Goal: Task Accomplishment & Management: Manage account settings

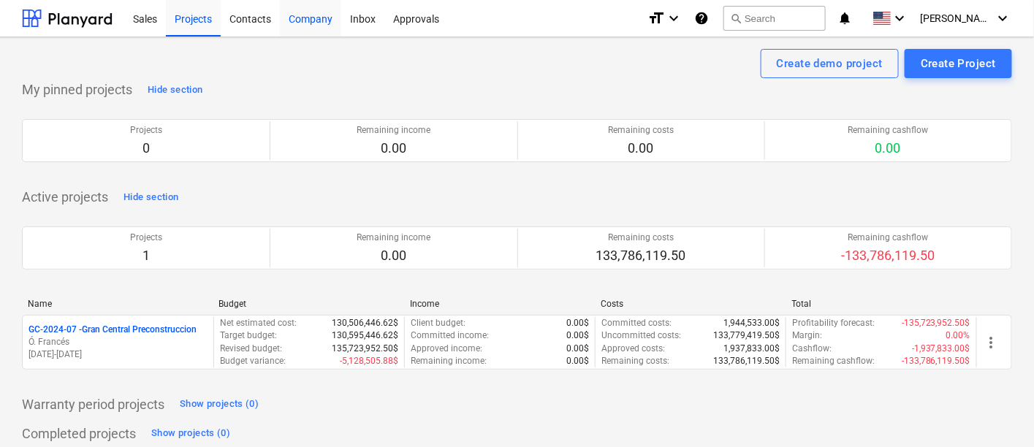
click at [296, 12] on div "Company" at bounding box center [310, 17] width 61 height 37
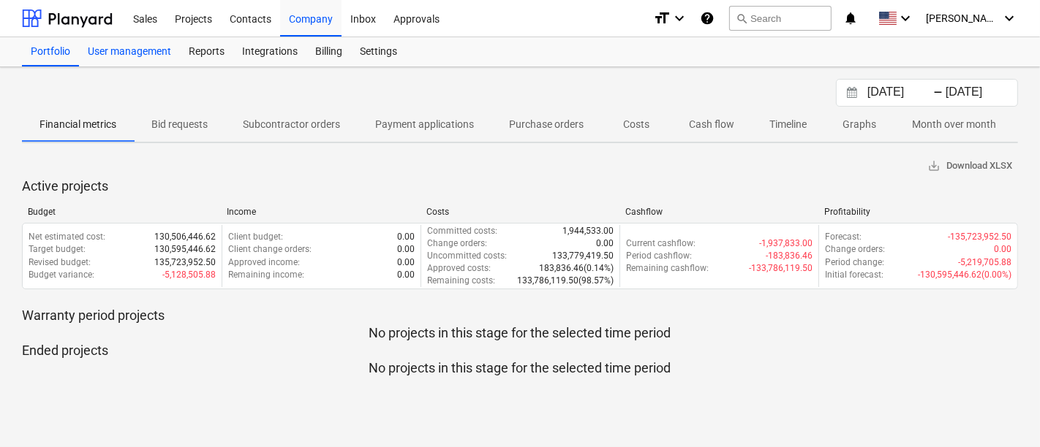
click at [167, 52] on div "User management" at bounding box center [129, 51] width 101 height 29
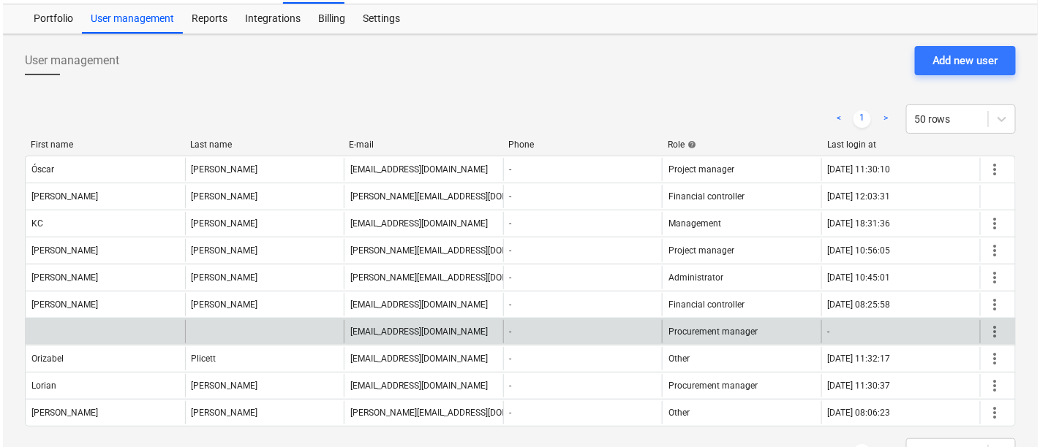
scroll to position [79, 0]
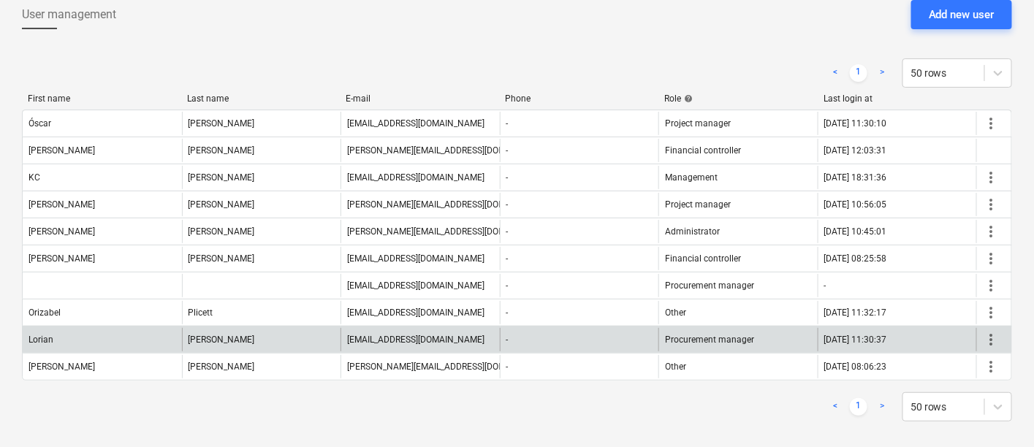
click at [999, 340] on span "more_vert" at bounding box center [992, 340] width 18 height 18
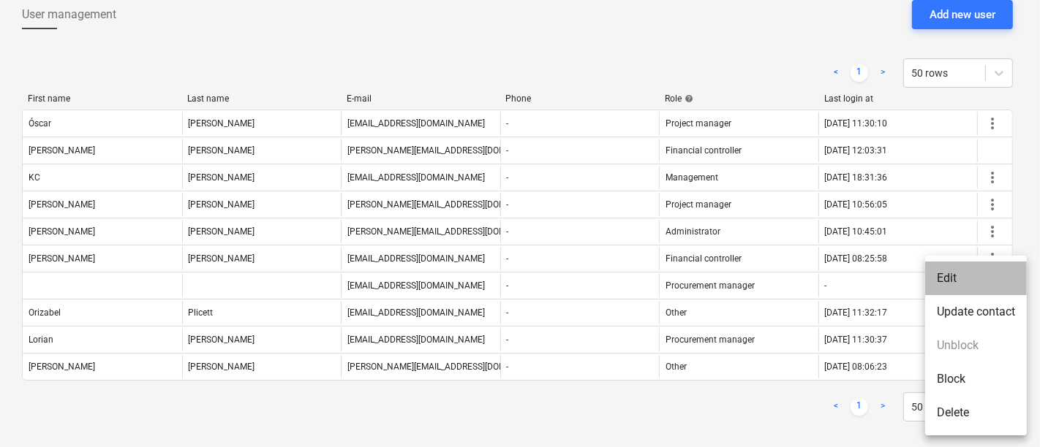
click at [945, 281] on li "Edit" at bounding box center [976, 279] width 102 height 34
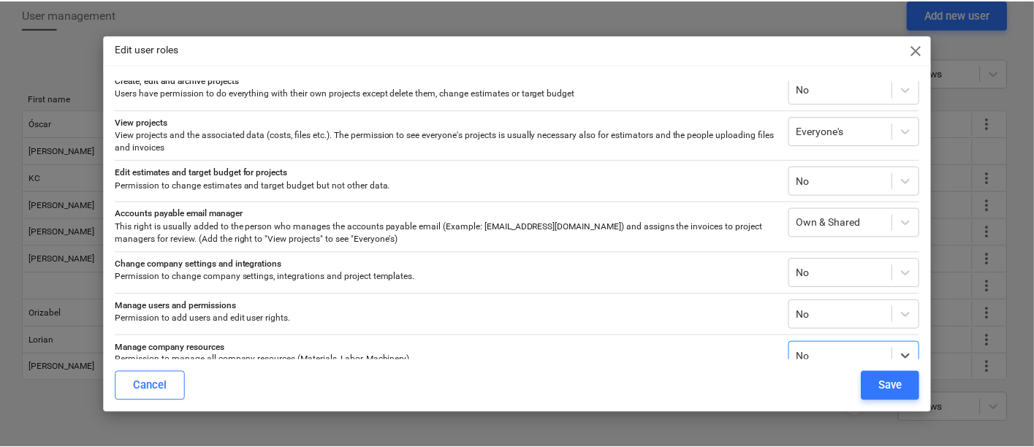
scroll to position [0, 0]
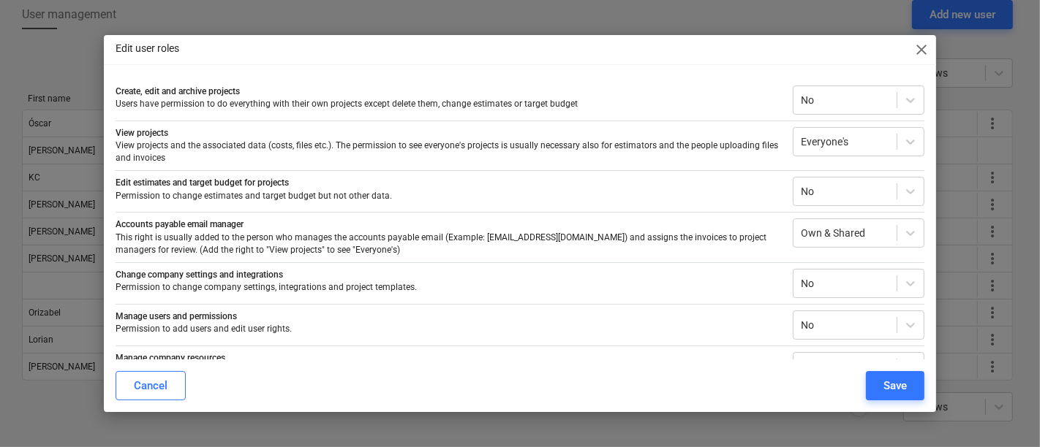
click at [923, 45] on span "close" at bounding box center [921, 50] width 18 height 18
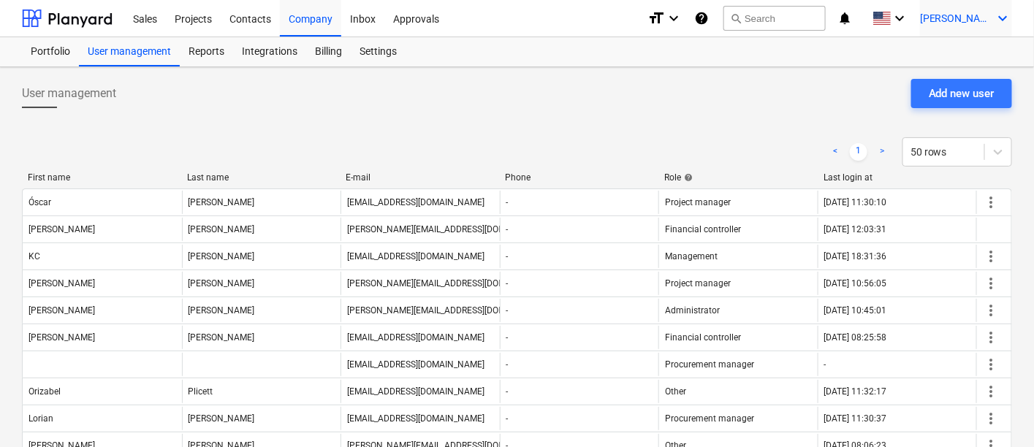
click at [969, 14] on span "[PERSON_NAME]" at bounding box center [956, 18] width 73 height 12
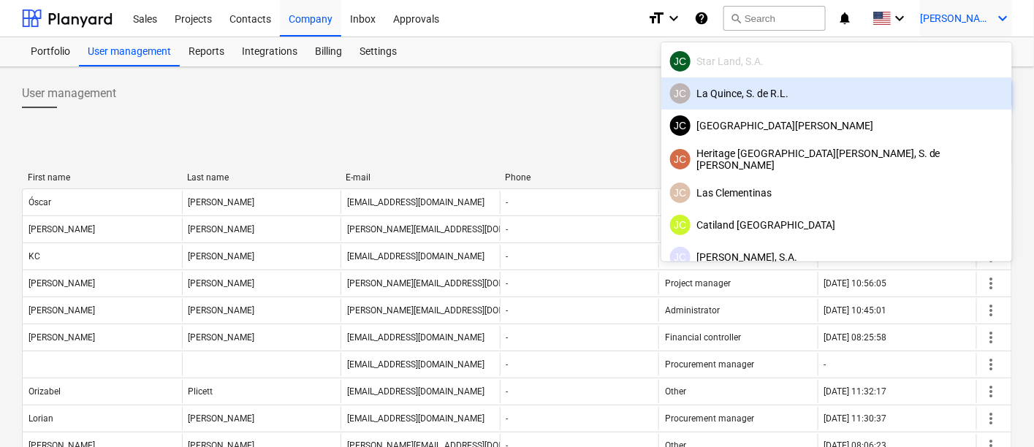
click at [912, 91] on div "[PERSON_NAME], S. de [PERSON_NAME]" at bounding box center [836, 93] width 333 height 20
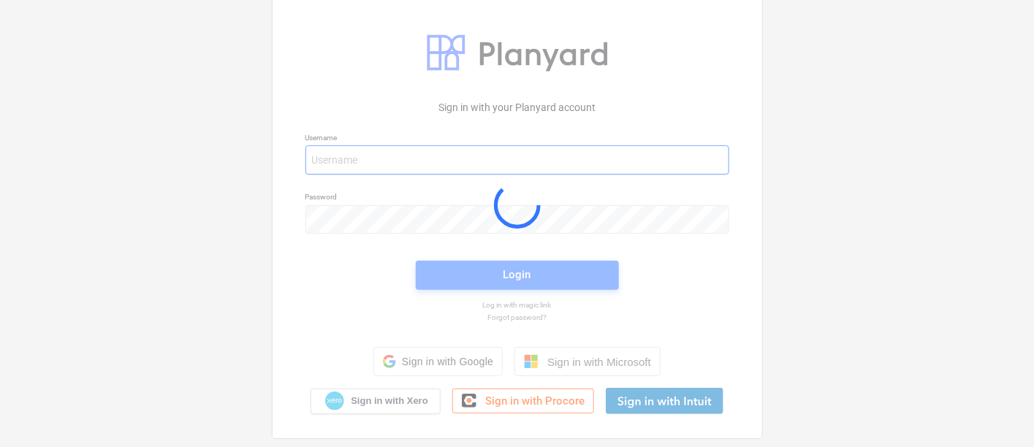
type input "[PERSON_NAME][EMAIL_ADDRESS][DOMAIN_NAME]"
